Goal: Information Seeking & Learning: Learn about a topic

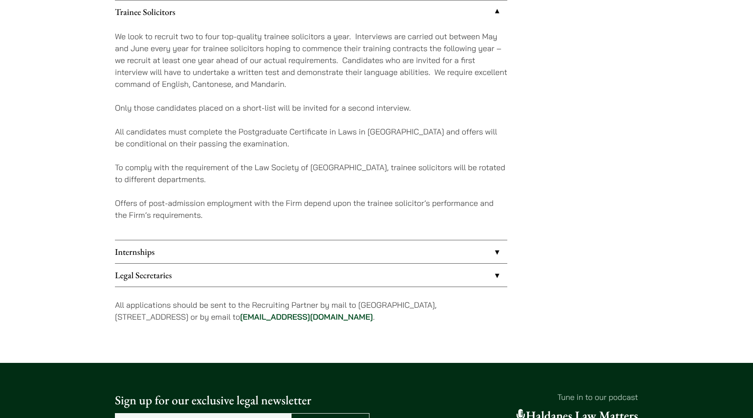
scroll to position [823, 0]
click at [212, 250] on link "Internships" at bounding box center [311, 251] width 393 height 23
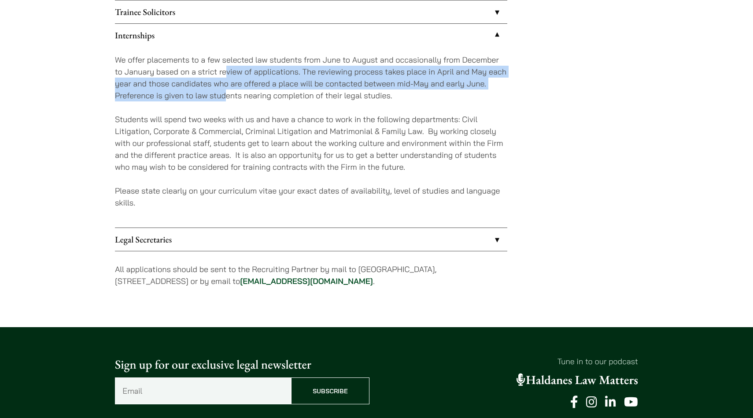
drag, startPoint x: 228, startPoint y: 77, endPoint x: 228, endPoint y: 92, distance: 15.0
click at [228, 92] on p "We offer placements to a few selected law students from June to August and occa…" at bounding box center [311, 78] width 393 height 48
click at [225, 92] on p "We offer placements to a few selected law students from June to August and occa…" at bounding box center [311, 78] width 393 height 48
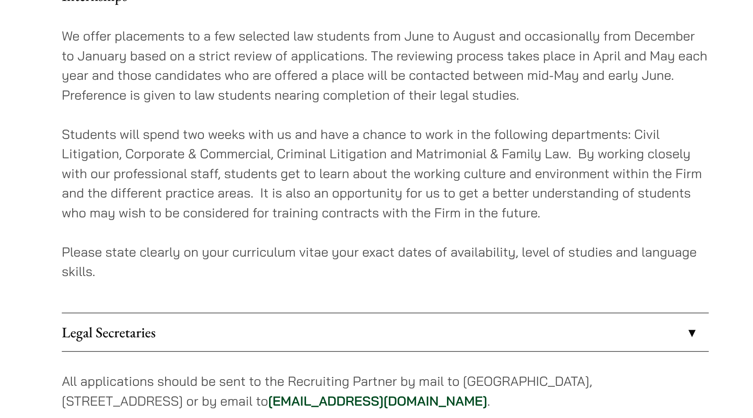
click at [213, 155] on p "Students will spend two weeks with us and have a chance to work in the followin…" at bounding box center [311, 142] width 393 height 59
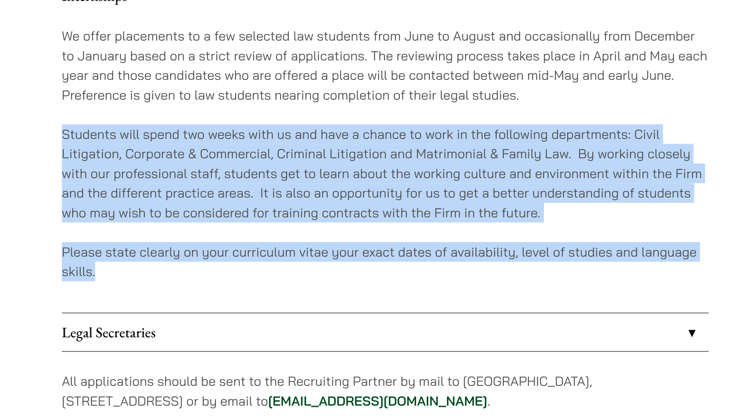
drag, startPoint x: 220, startPoint y: 202, endPoint x: 205, endPoint y: 109, distance: 94.1
click at [206, 109] on div "We offer placements to a few selected law students from June to August and occa…" at bounding box center [311, 137] width 393 height 181
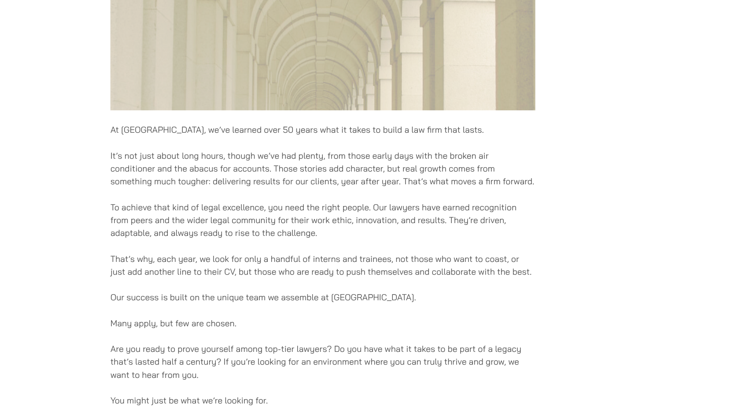
scroll to position [429, 0]
